Goal: Transaction & Acquisition: Purchase product/service

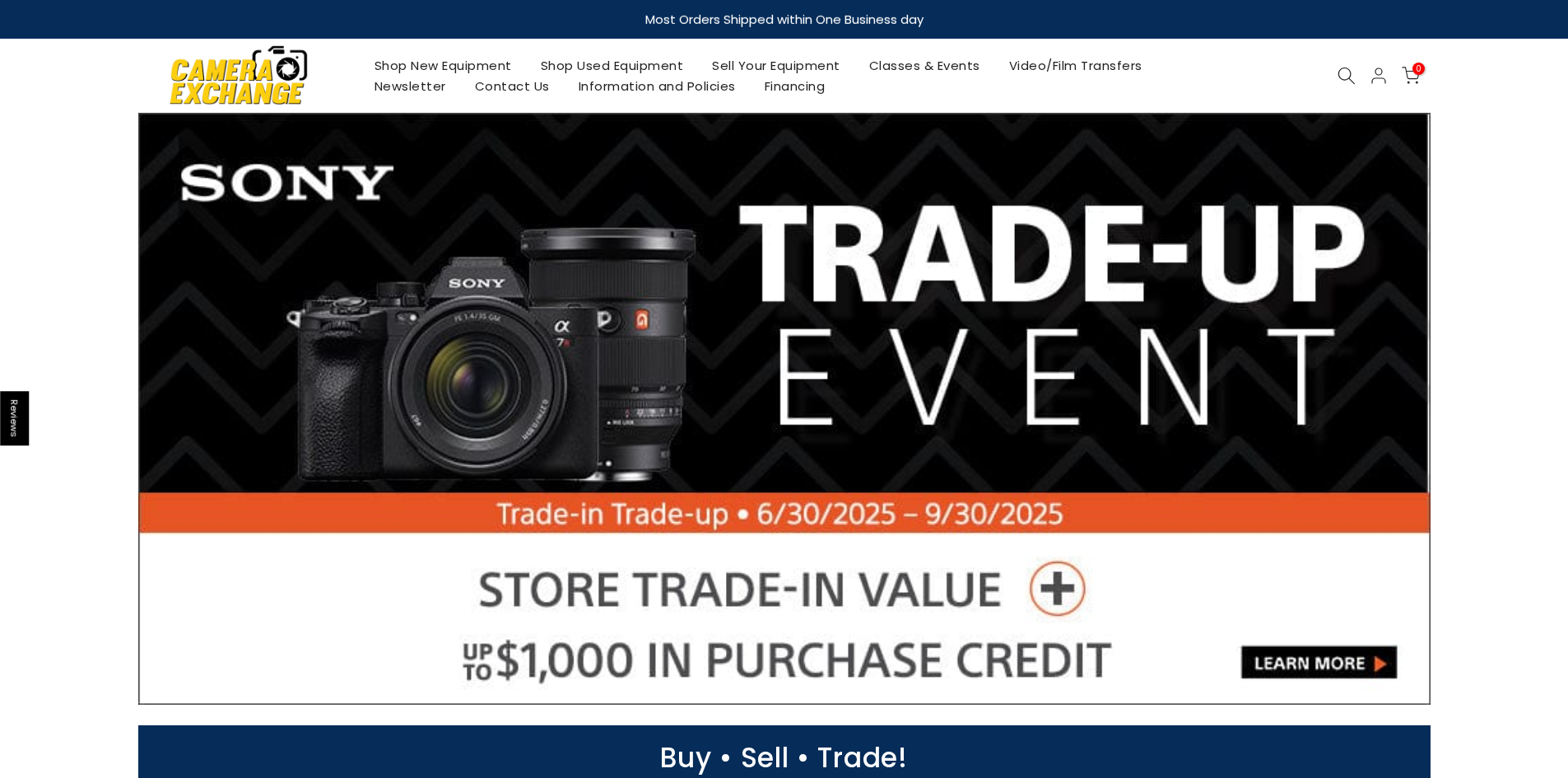
click at [596, 66] on link "Shop Used Equipment" at bounding box center [611, 65] width 172 height 21
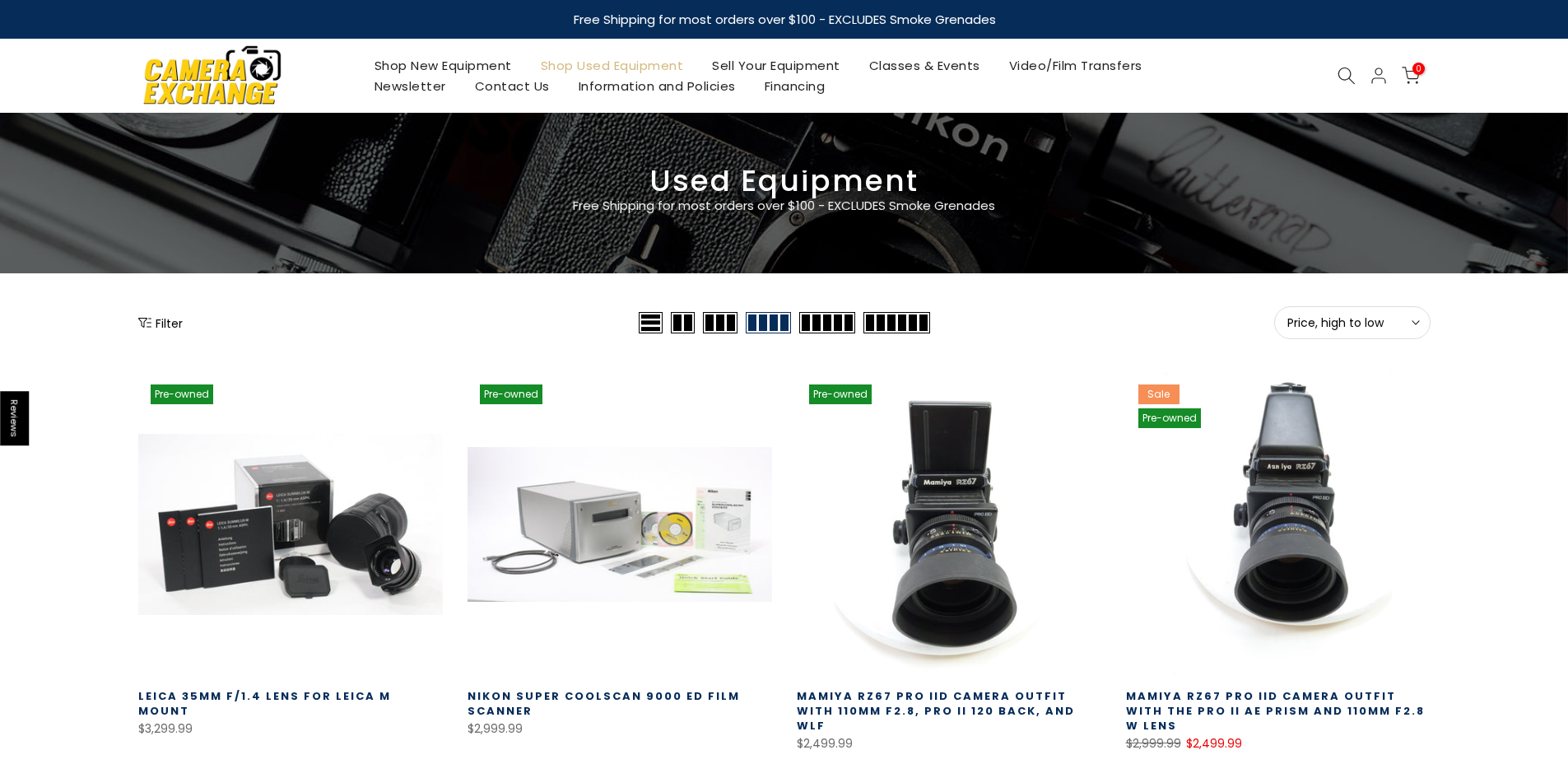
click at [1331, 311] on button "Price, high to low Sort" at bounding box center [1352, 323] width 157 height 33
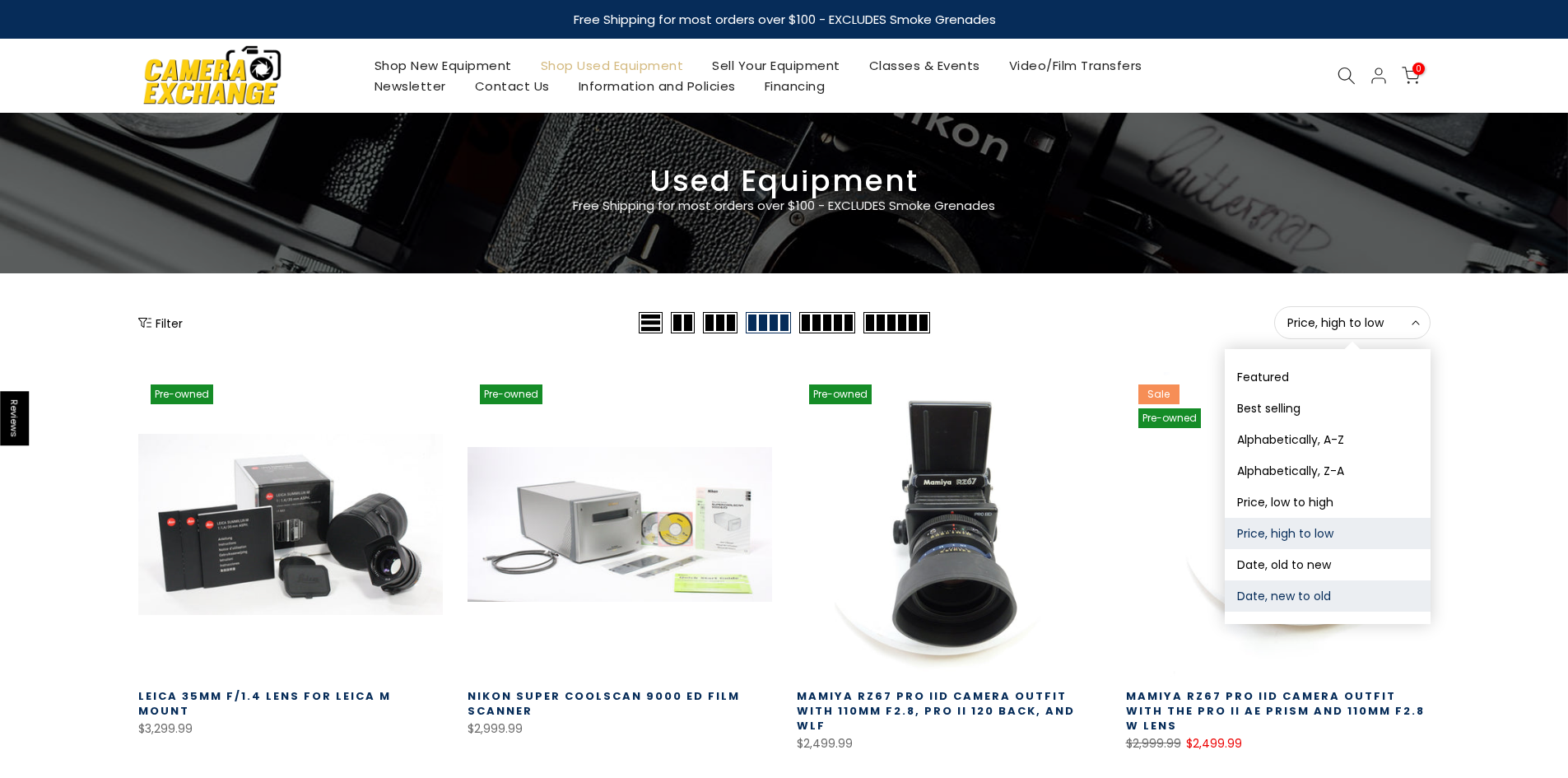
click at [1274, 594] on button "Date, new to old" at bounding box center [1328, 596] width 206 height 32
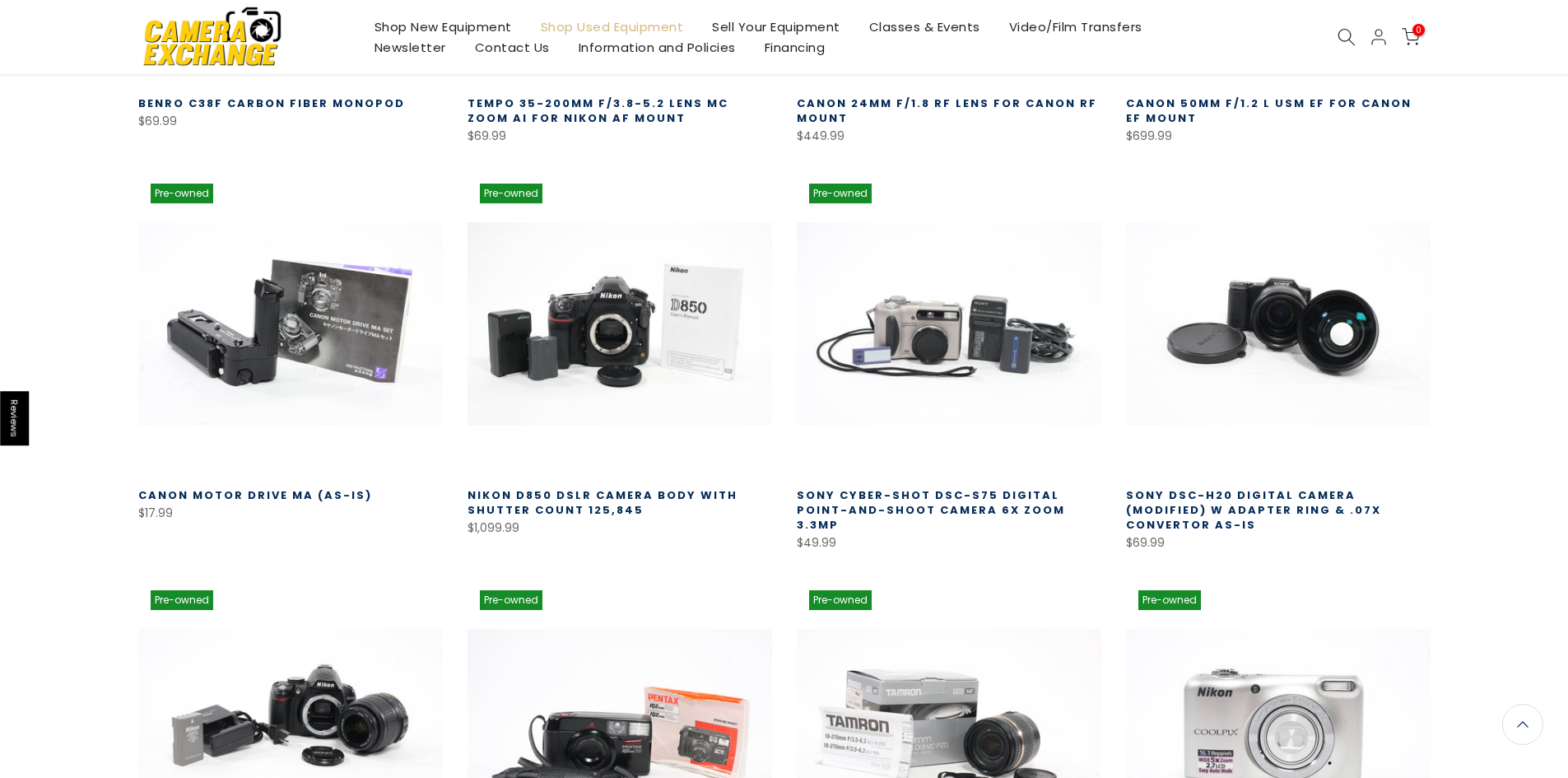
scroll to position [595, 0]
